Goal: Find specific fact: Find specific fact

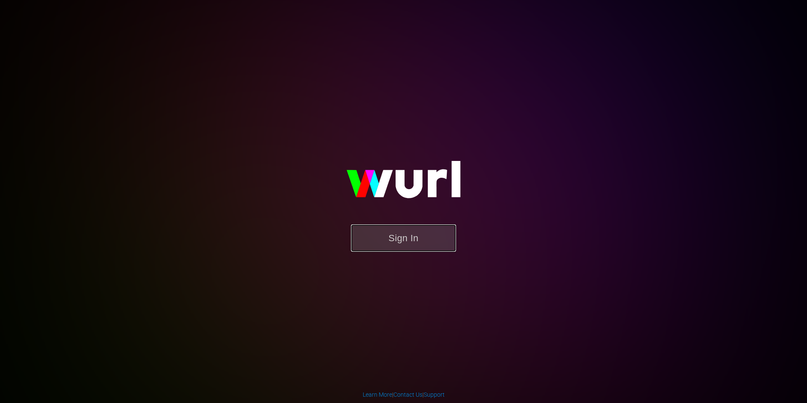
click at [415, 248] on button "Sign In" at bounding box center [403, 237] width 105 height 27
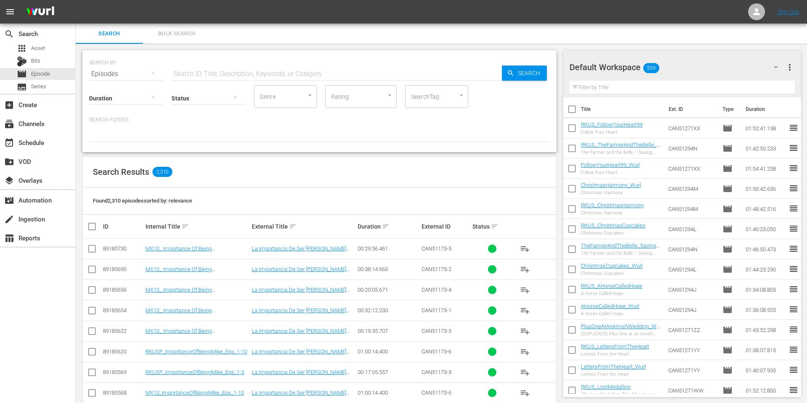
click at [188, 75] on input "text" at bounding box center [337, 74] width 330 height 20
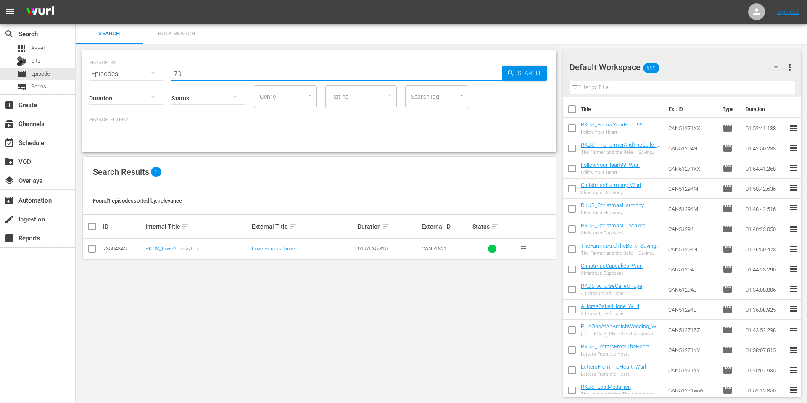
type input "7"
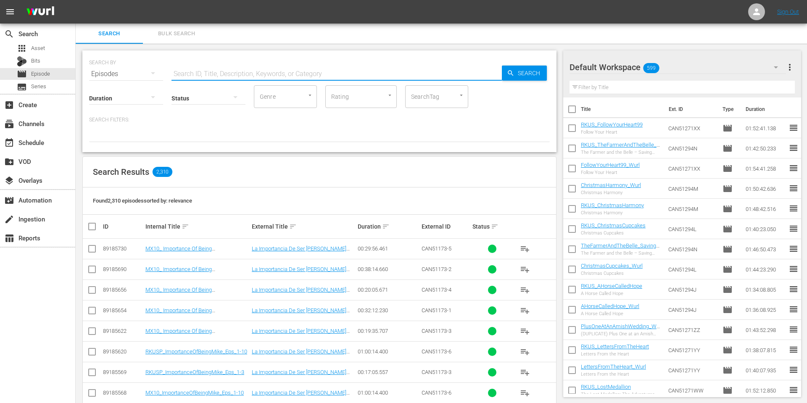
paste input "19472261"
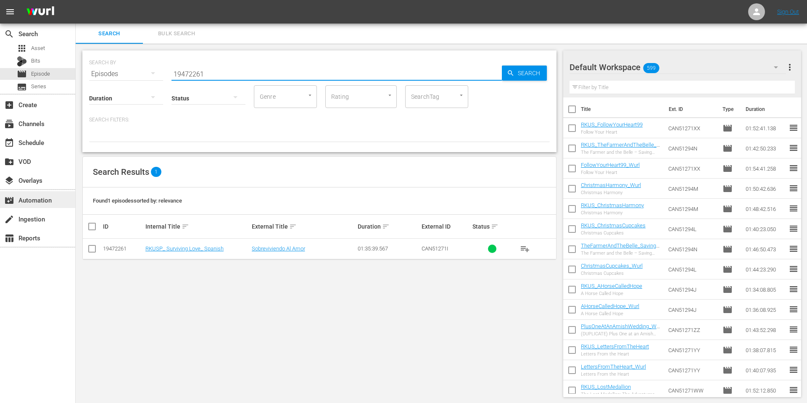
type input "19472261"
